Goal: Navigation & Orientation: Find specific page/section

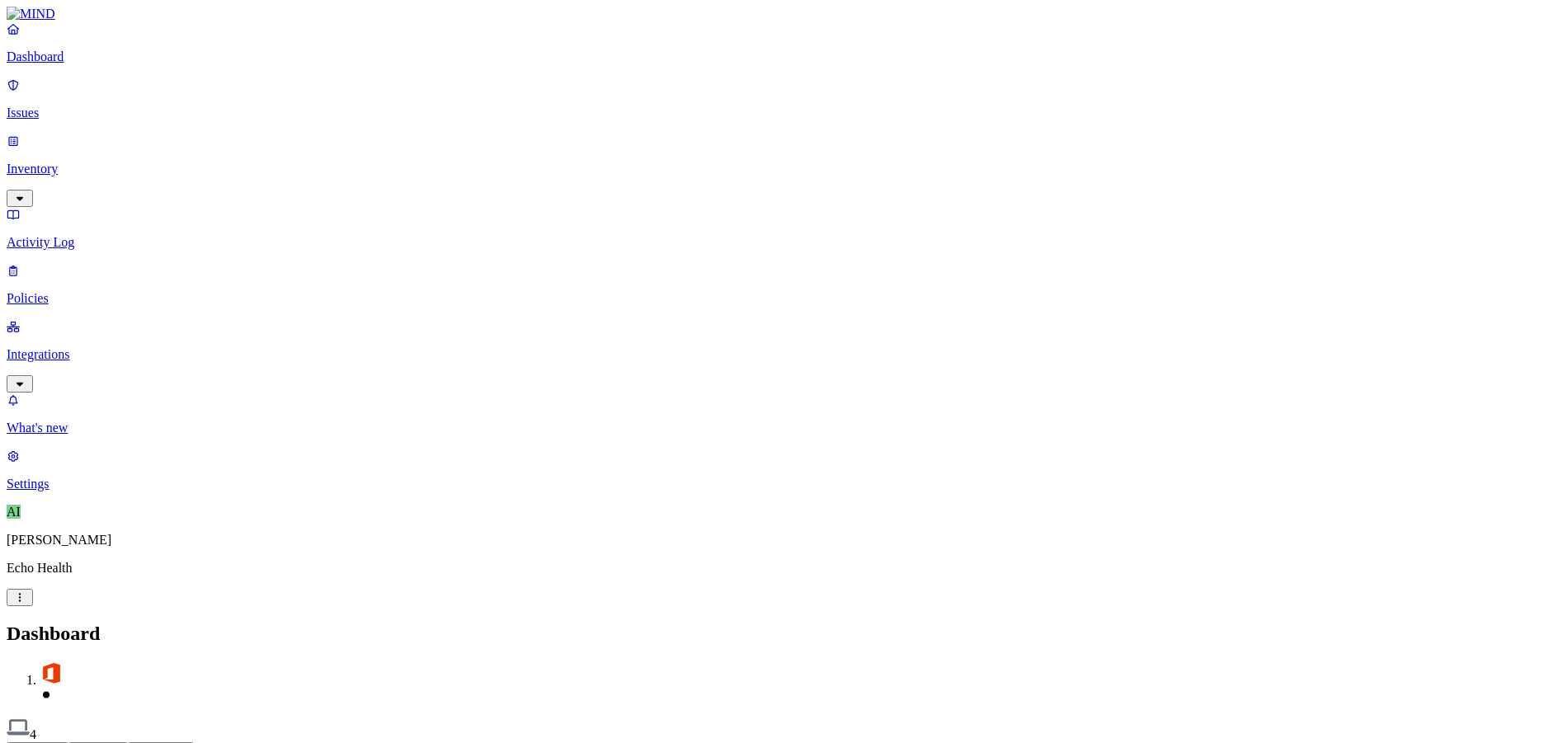
click at [128, 742] on button "Detection" at bounding box center [98, 751] width 59 height 17
click at [194, 742] on button "Prevention" at bounding box center [161, 751] width 66 height 17
click at [128, 742] on button "Detection" at bounding box center [98, 751] width 59 height 17
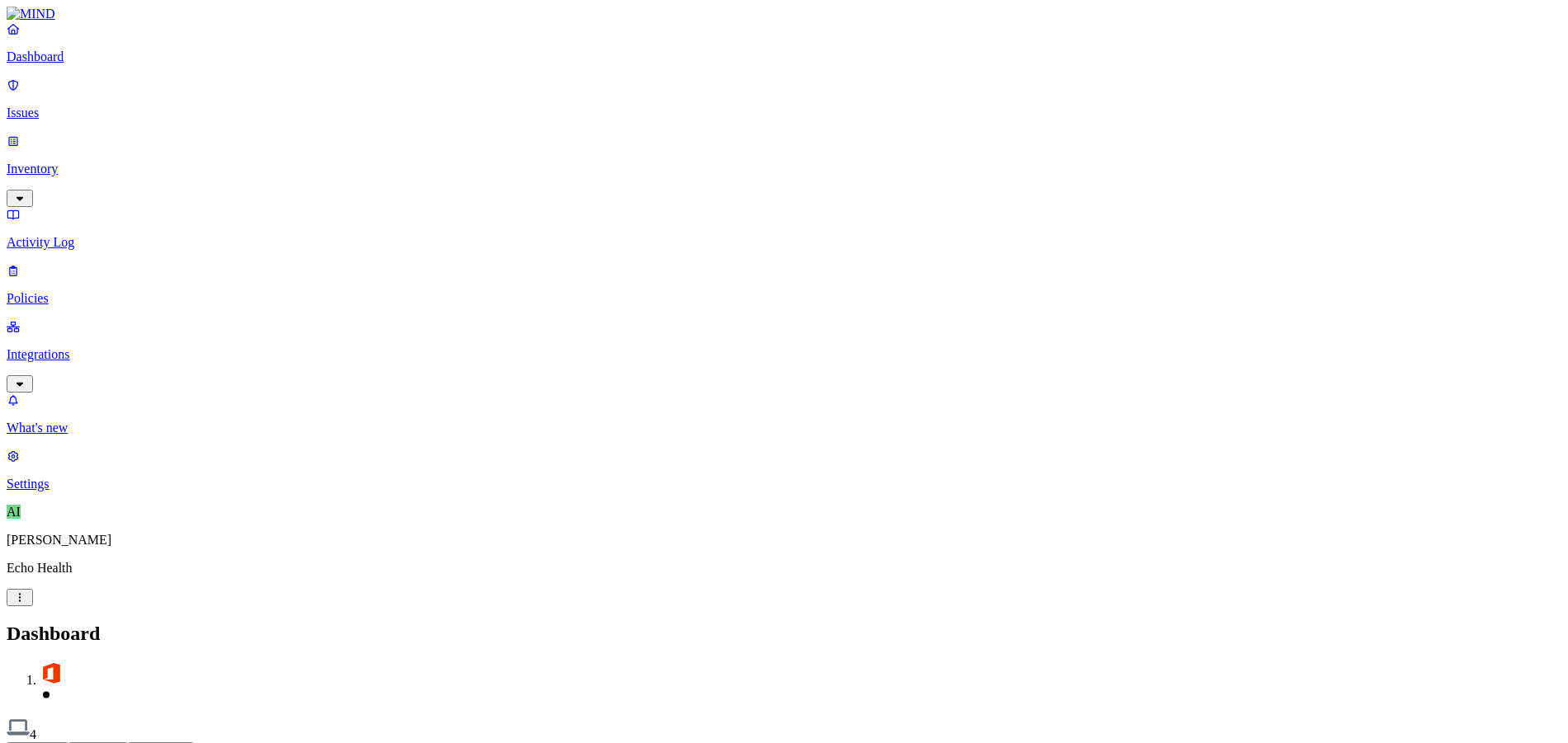
click at [75, 111] on link "Issues" at bounding box center [784, 99] width 1554 height 43
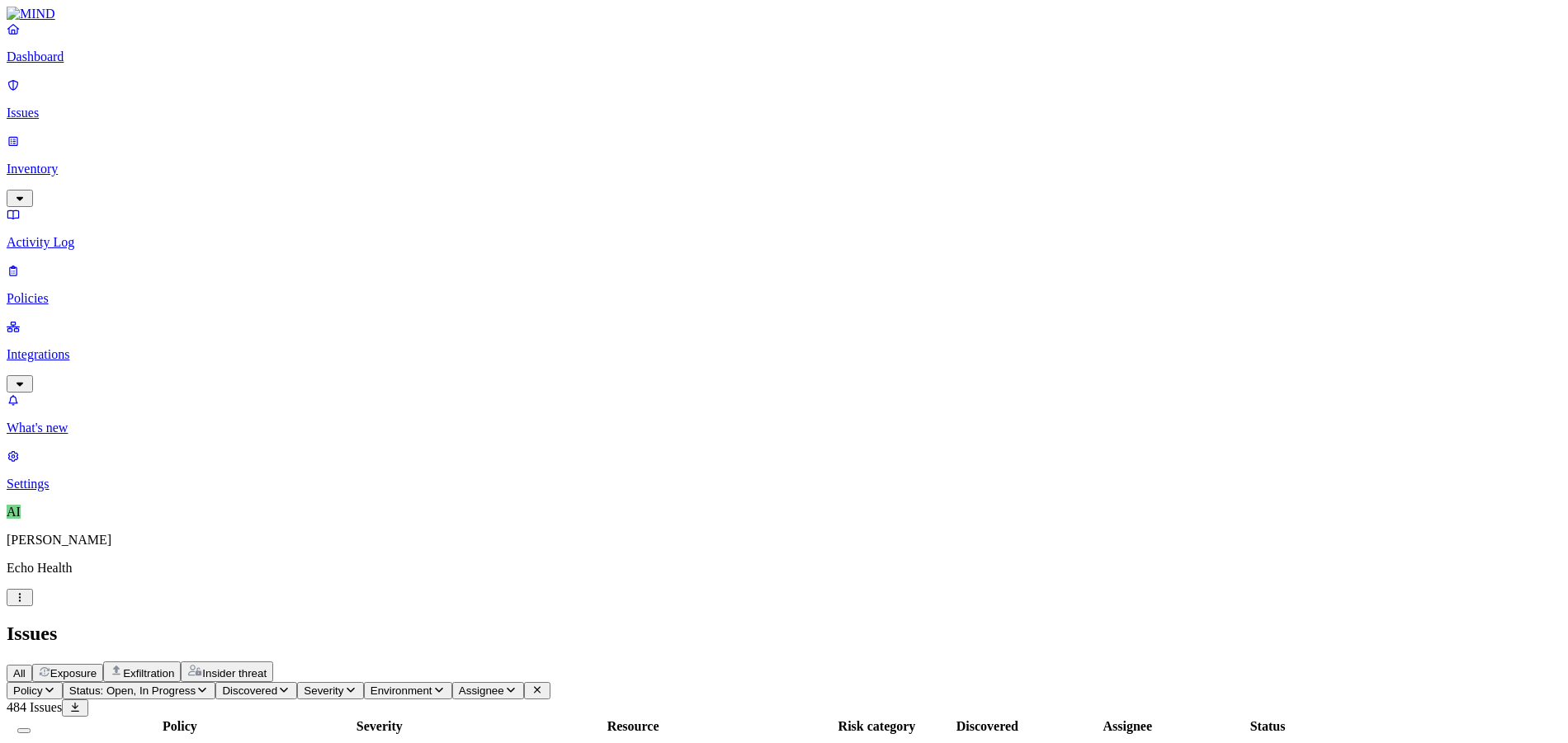
click at [267, 667] on span "Insider threat" at bounding box center [235, 673] width 64 height 13
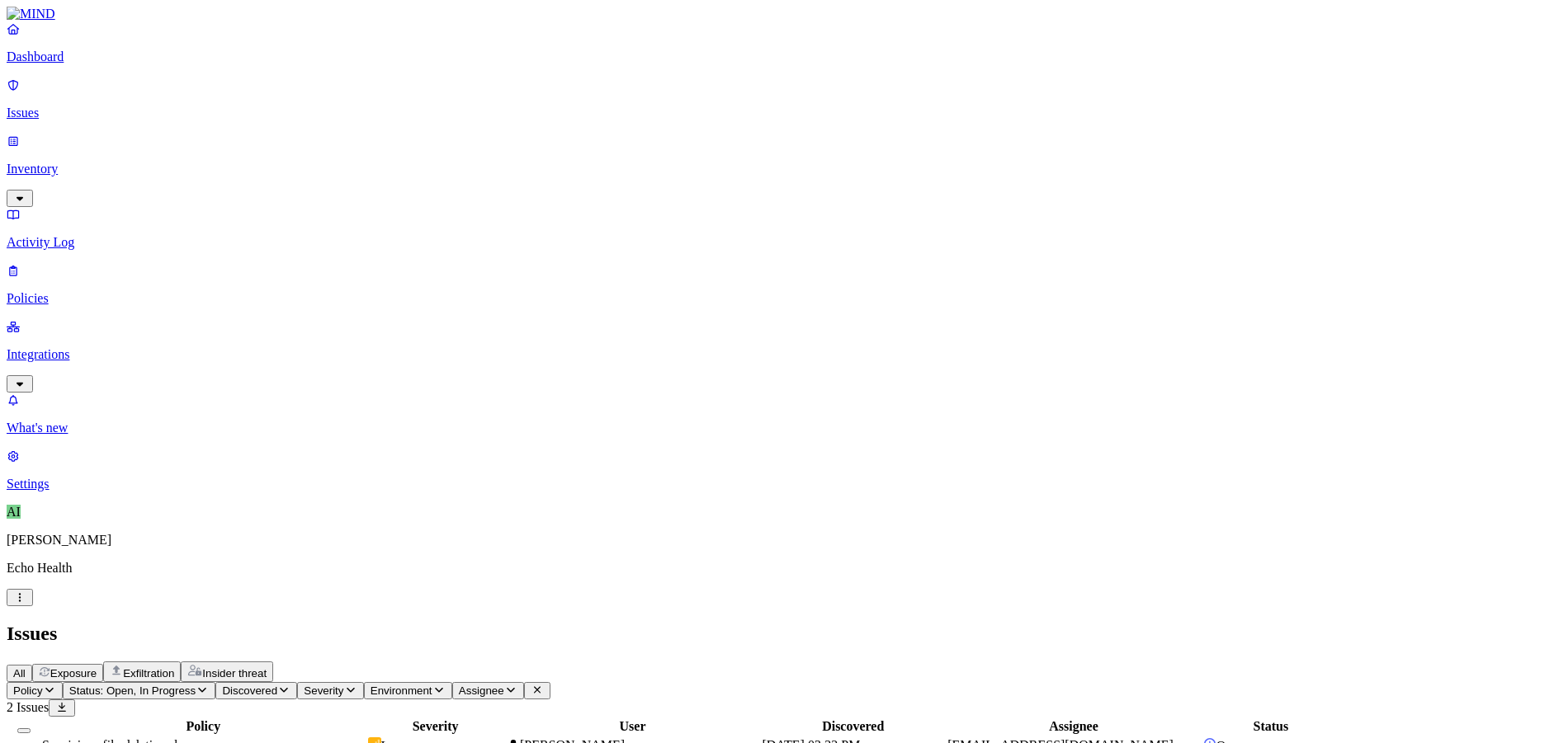
click at [366, 736] on td "Suspicious file deletions by a user" at bounding box center [203, 745] width 324 height 18
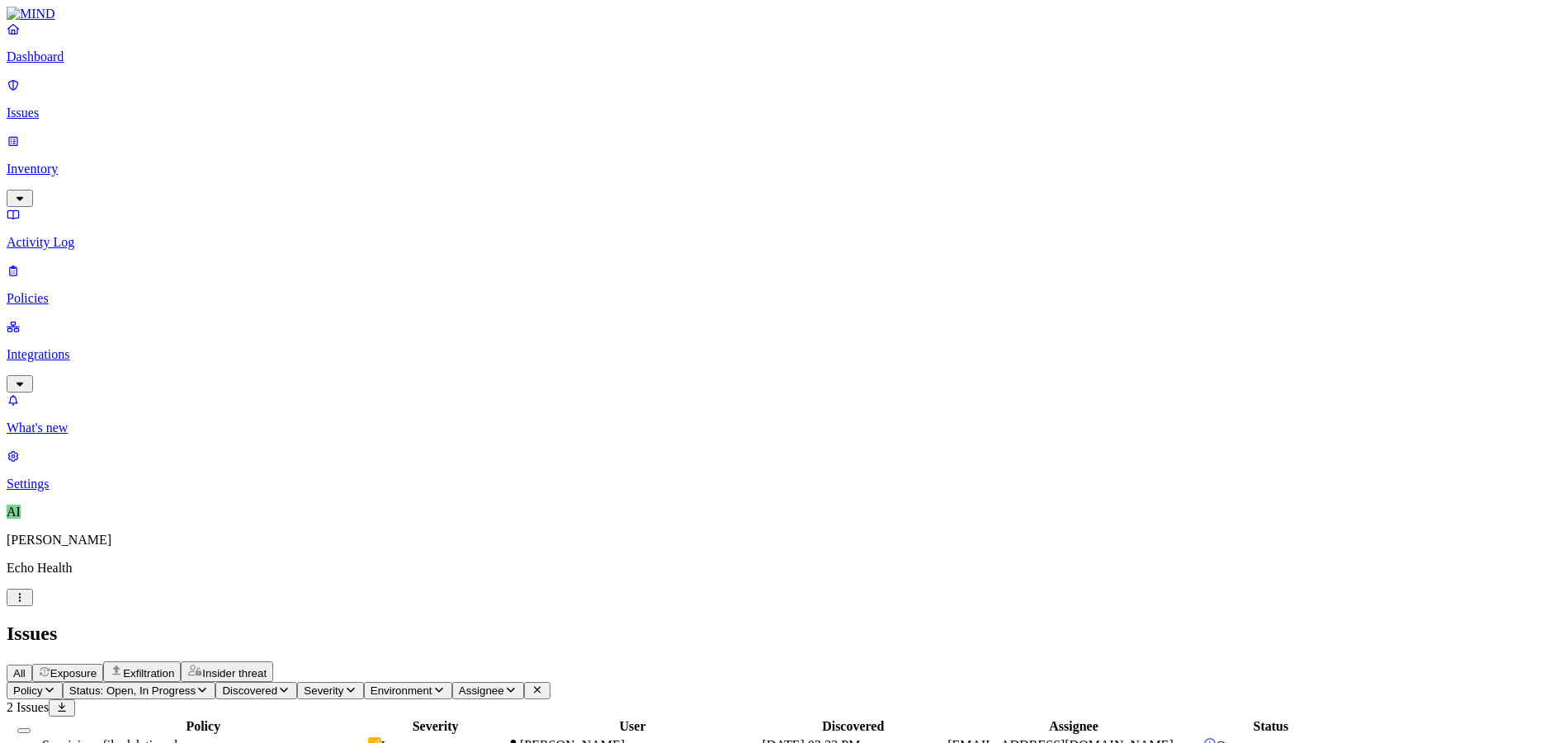
click at [104, 492] on p "Settings" at bounding box center [784, 484] width 1554 height 15
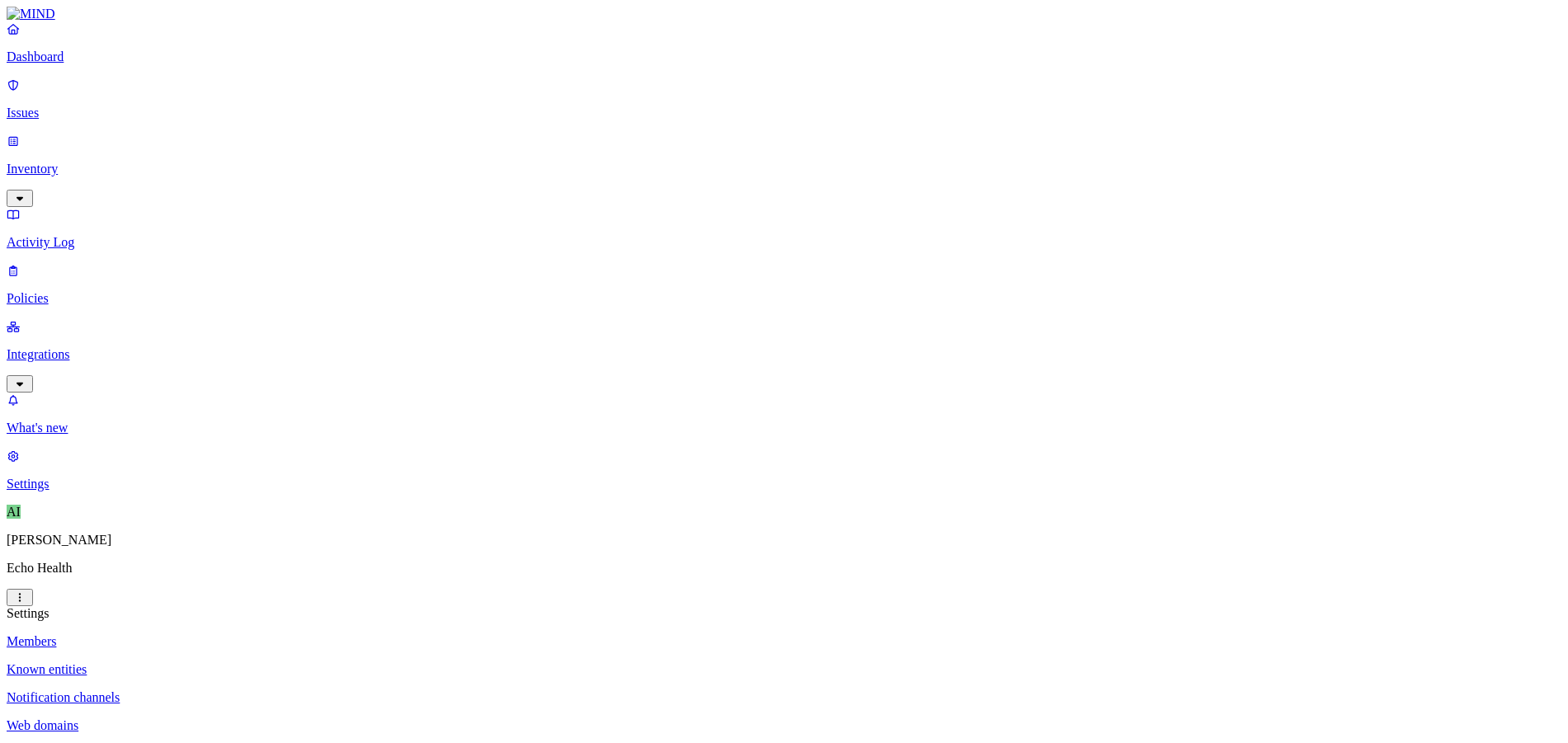
click at [272, 663] on p "Known entities" at bounding box center [784, 670] width 1554 height 15
click at [237, 691] on p "Notification channels" at bounding box center [784, 698] width 1554 height 15
click at [71, 64] on p "Dashboard" at bounding box center [784, 57] width 1554 height 15
click at [69, 106] on p "Issues" at bounding box center [784, 113] width 1554 height 15
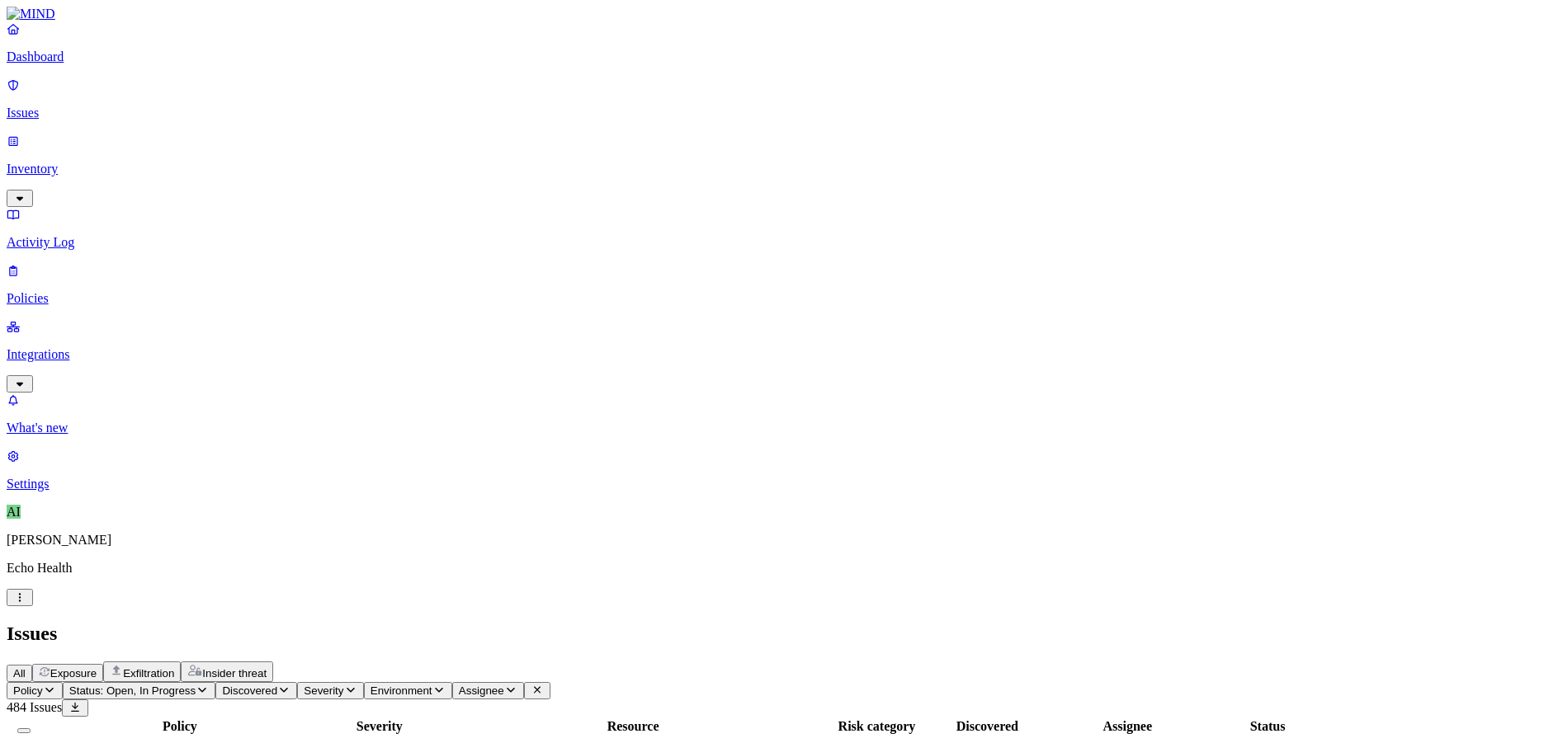
scroll to position [449, 0]
click at [75, 64] on p "Dashboard" at bounding box center [784, 57] width 1554 height 15
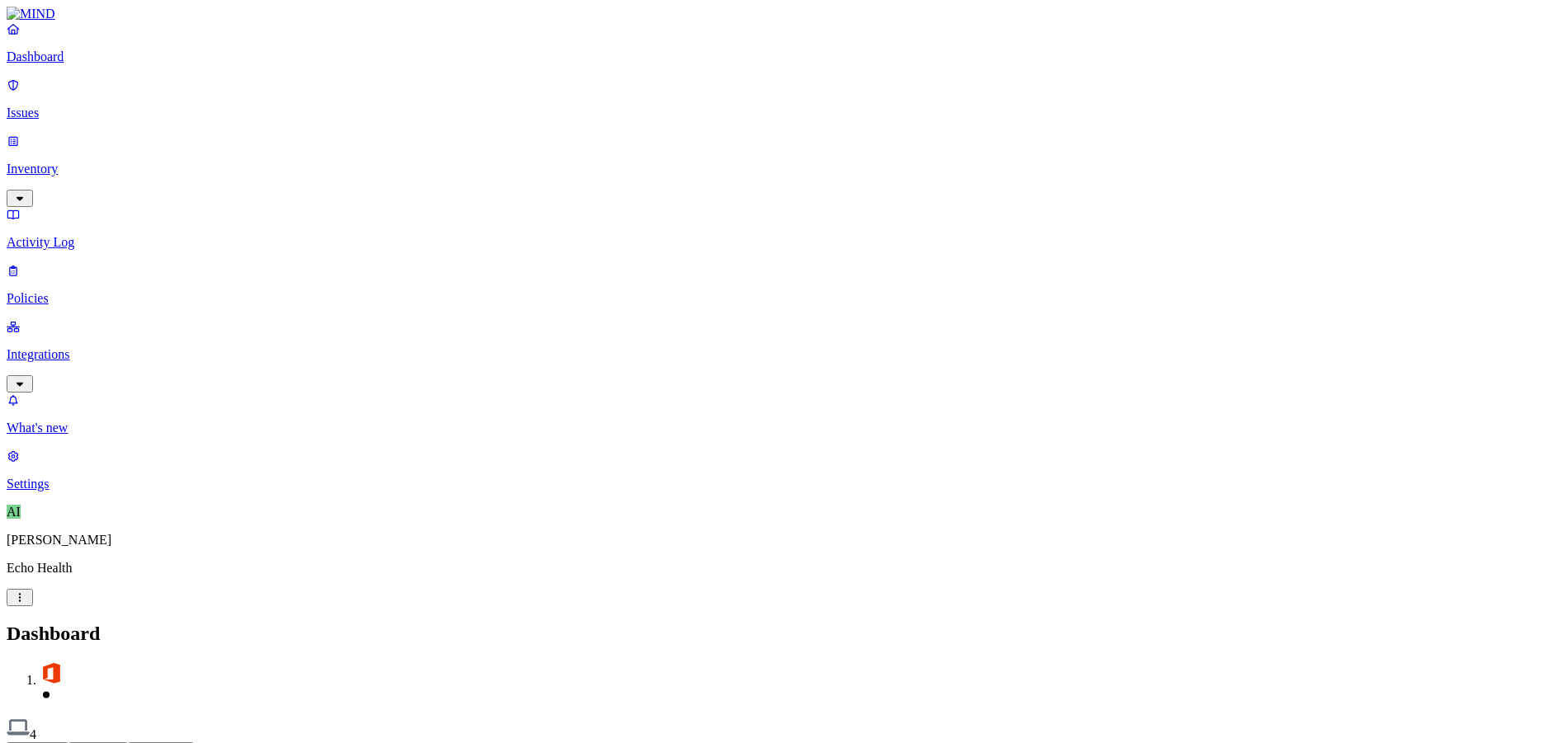
click at [128, 742] on button "Detection" at bounding box center [98, 751] width 59 height 17
click at [102, 93] on link "Issues" at bounding box center [784, 99] width 1554 height 43
